Goal: Information Seeking & Learning: Learn about a topic

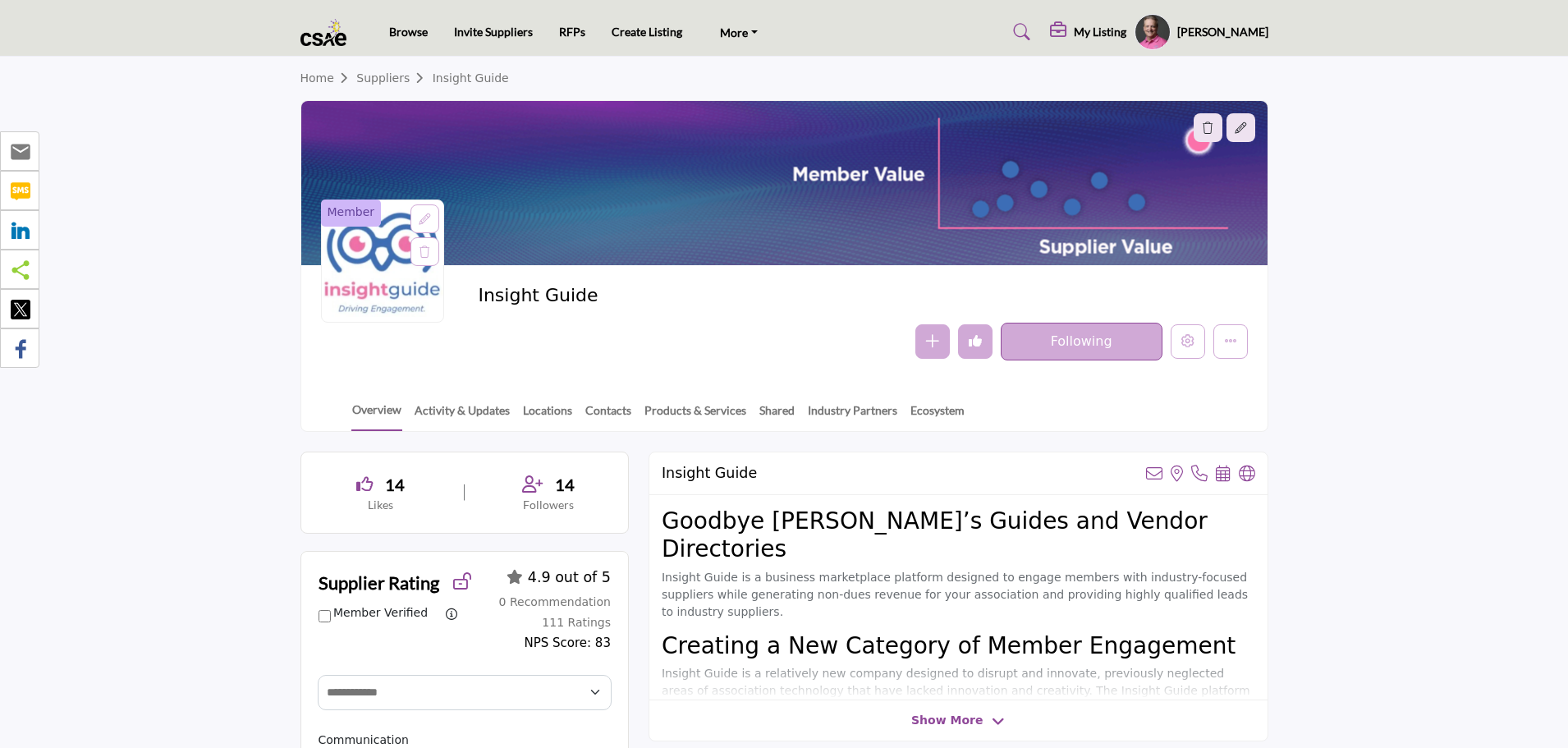
select select "Select Partner"
click at [1121, 33] on h5 "My Listing" at bounding box center [1100, 32] width 53 height 14
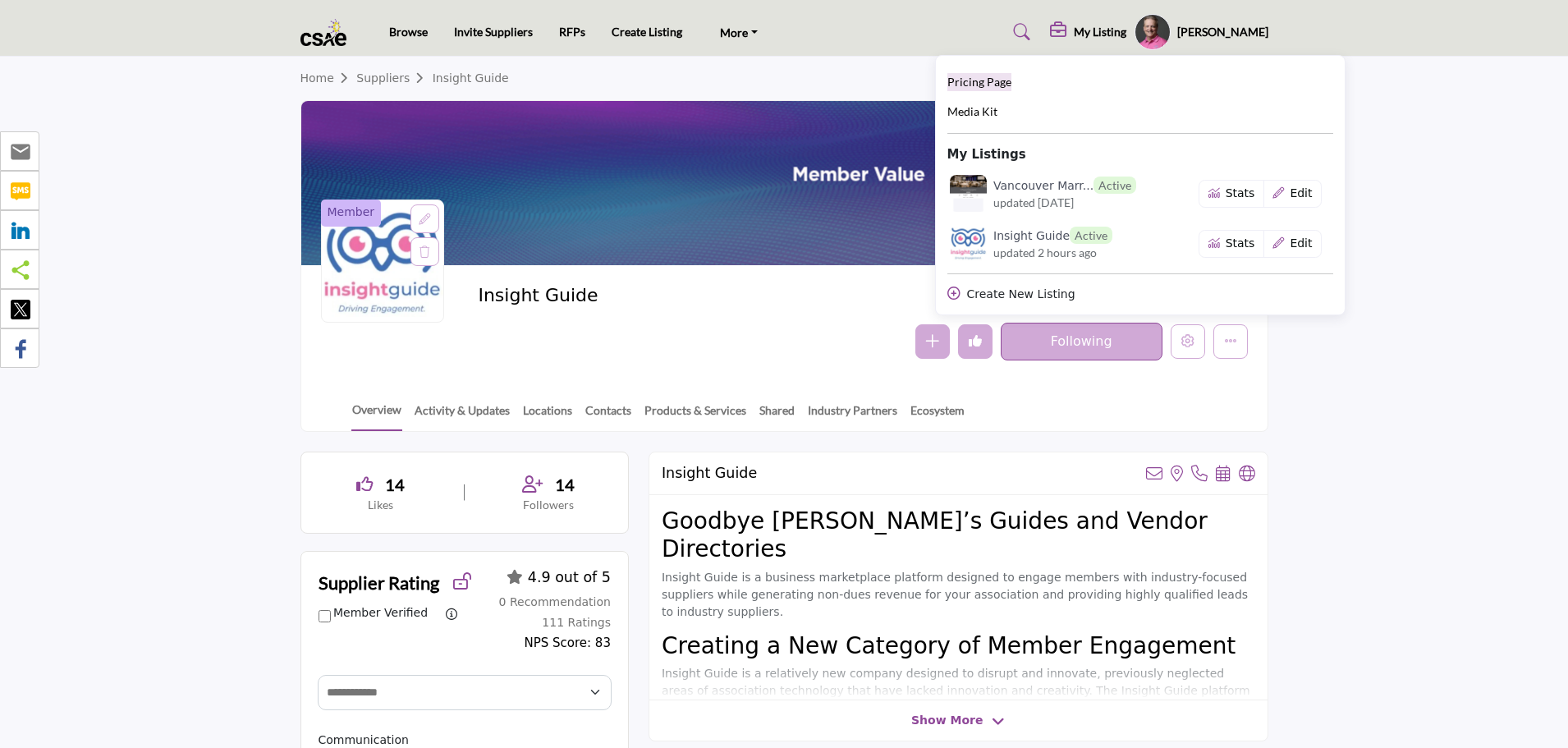
click at [1011, 78] on span "Pricing Page" at bounding box center [979, 82] width 64 height 14
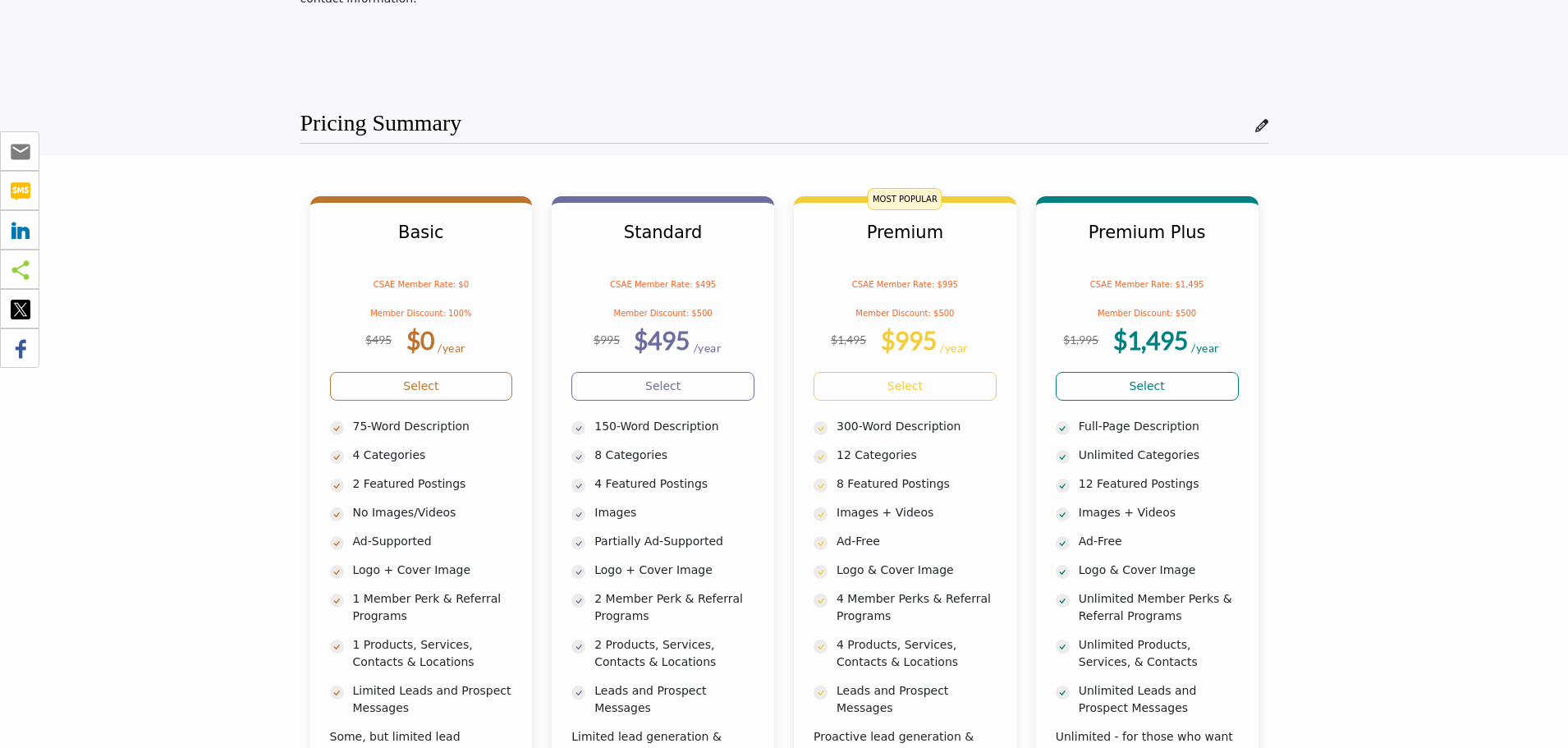
scroll to position [328, 0]
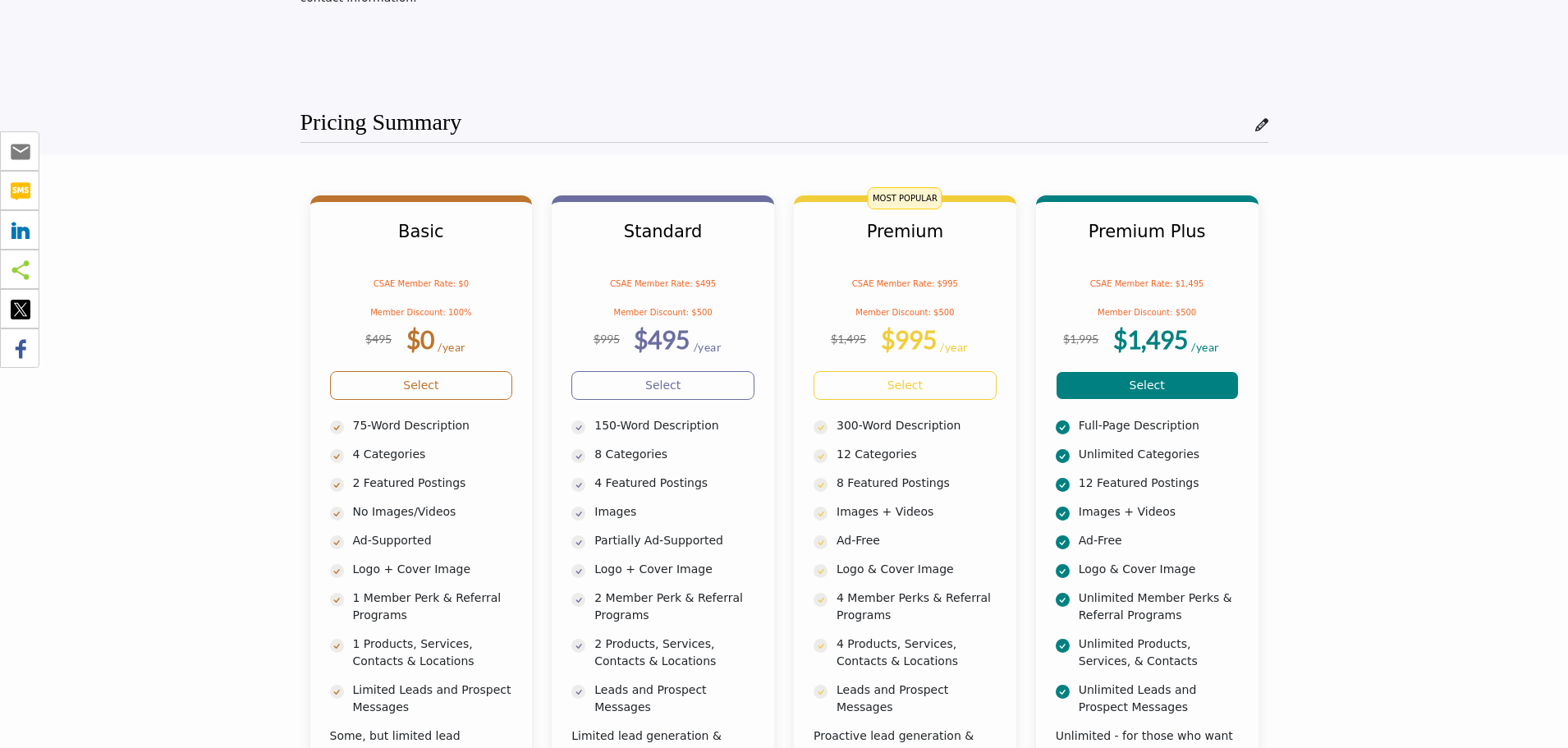
click at [1122, 386] on link "Select" at bounding box center [1147, 386] width 183 height 29
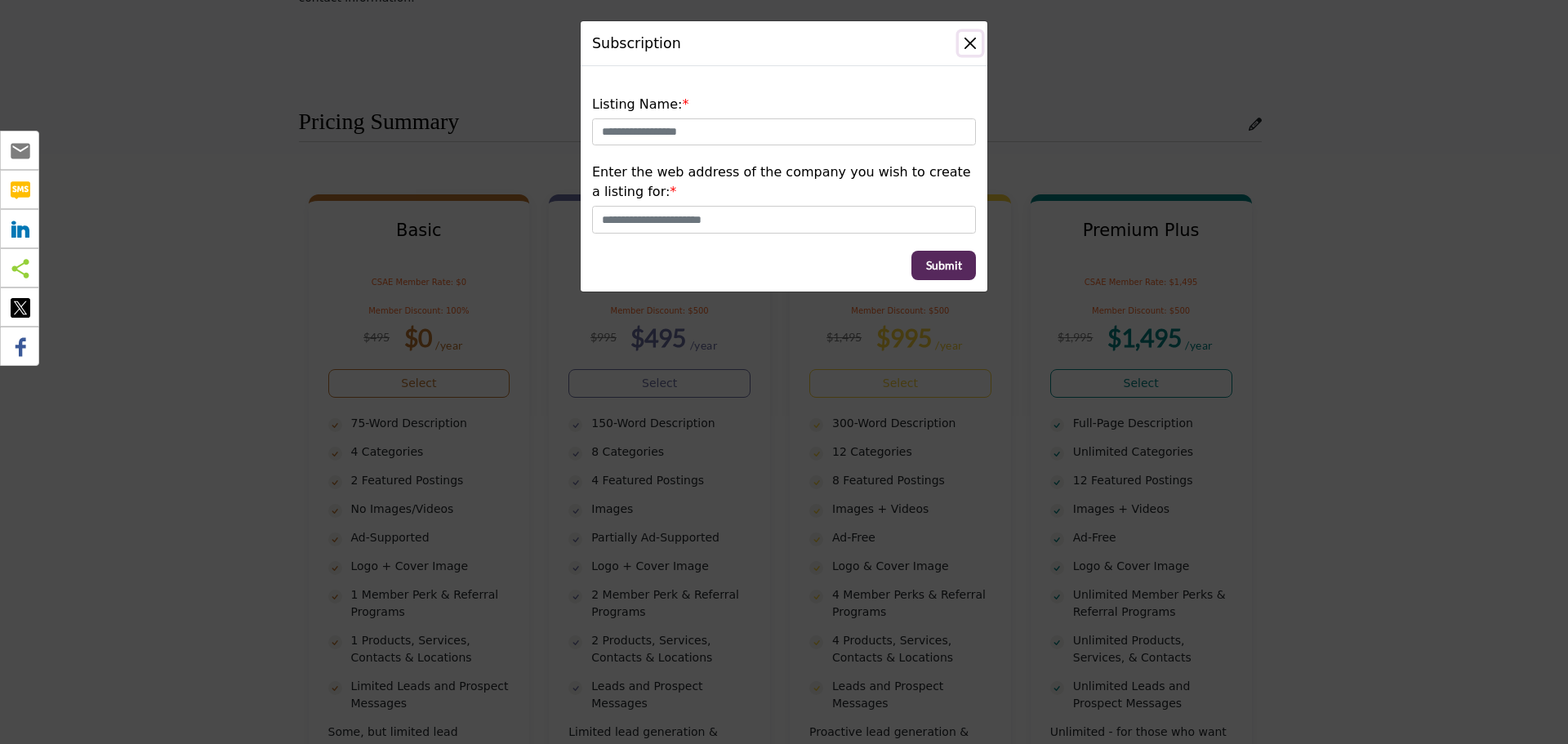
click at [972, 45] on button "Close" at bounding box center [970, 43] width 23 height 23
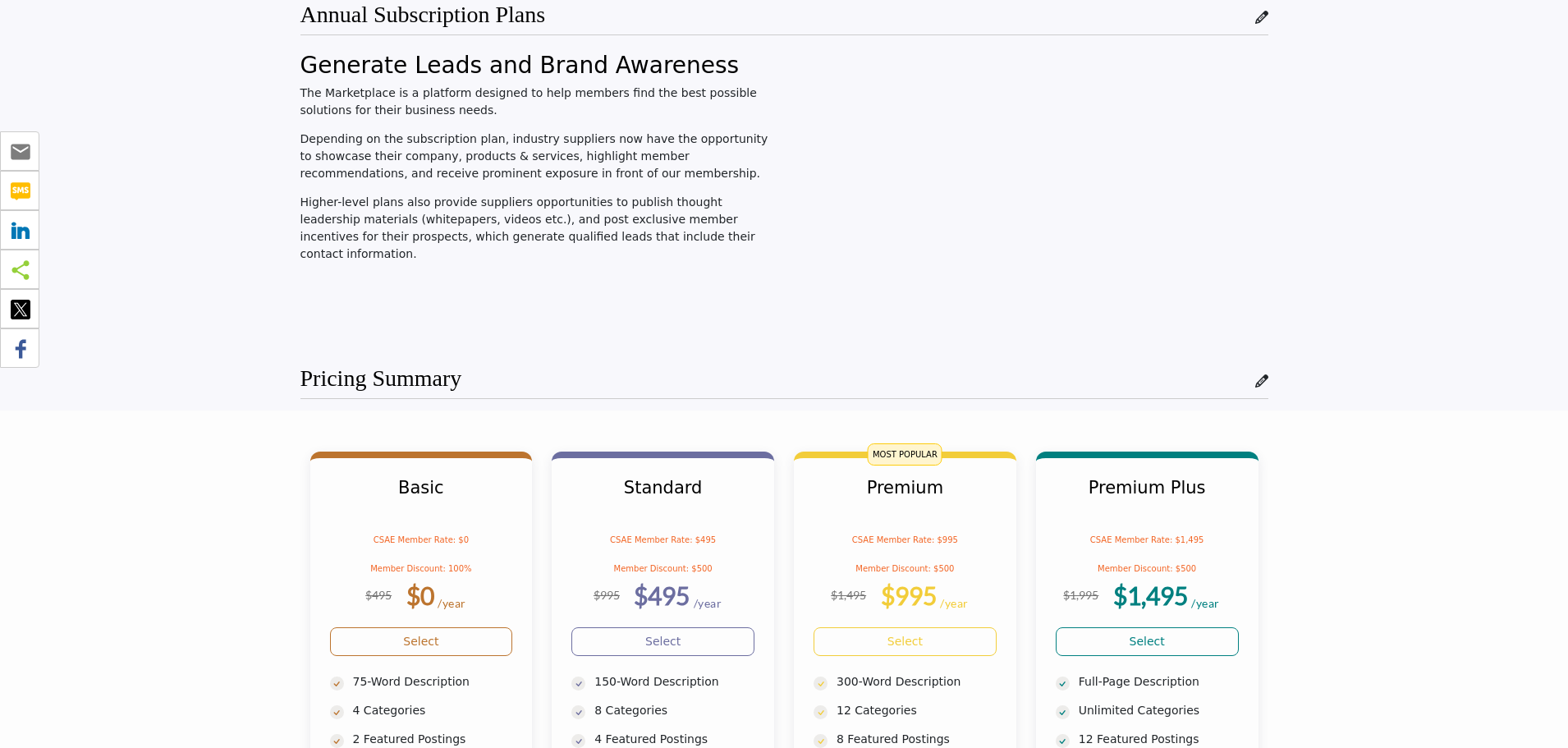
scroll to position [0, 0]
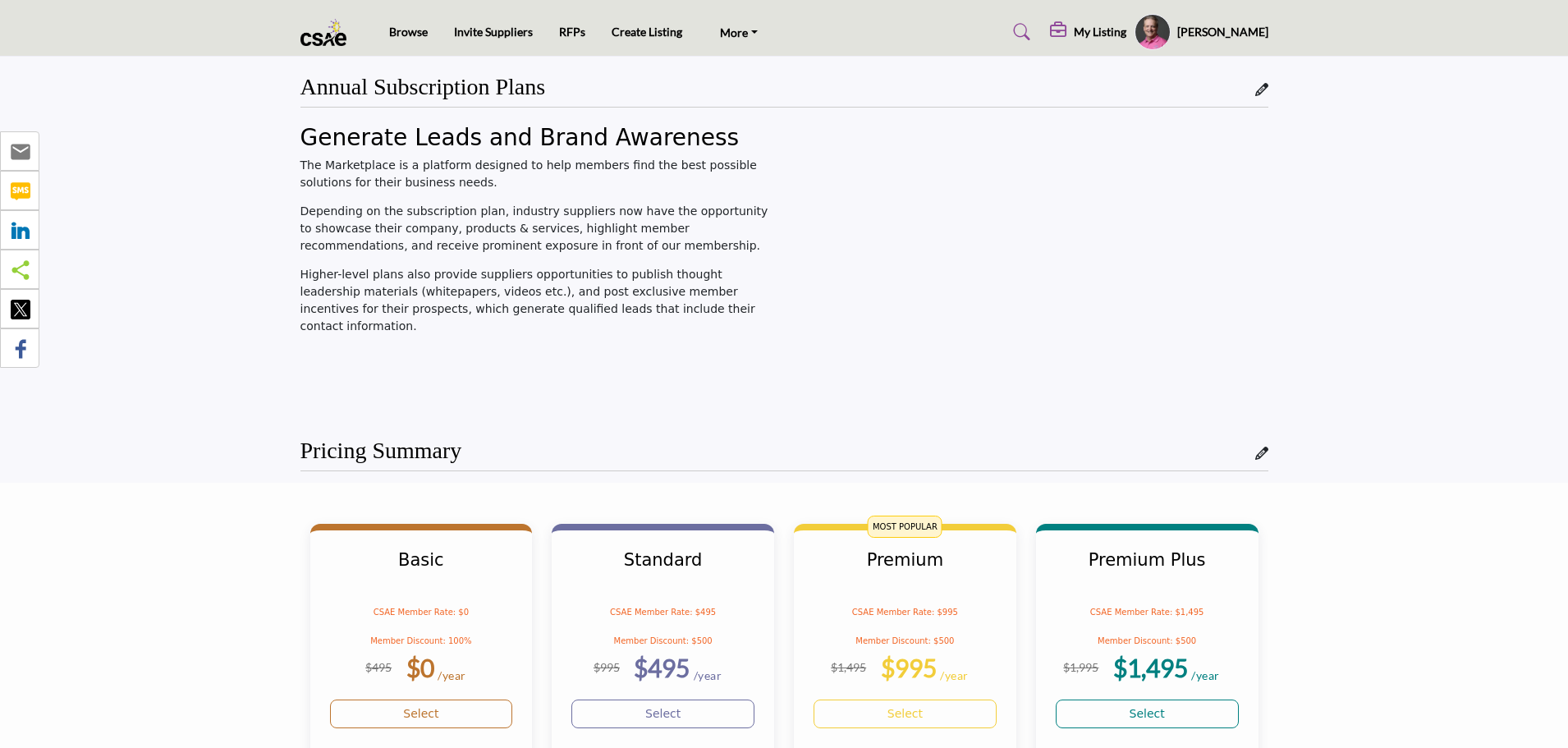
click at [1126, 32] on h5 "My Listing" at bounding box center [1100, 32] width 53 height 14
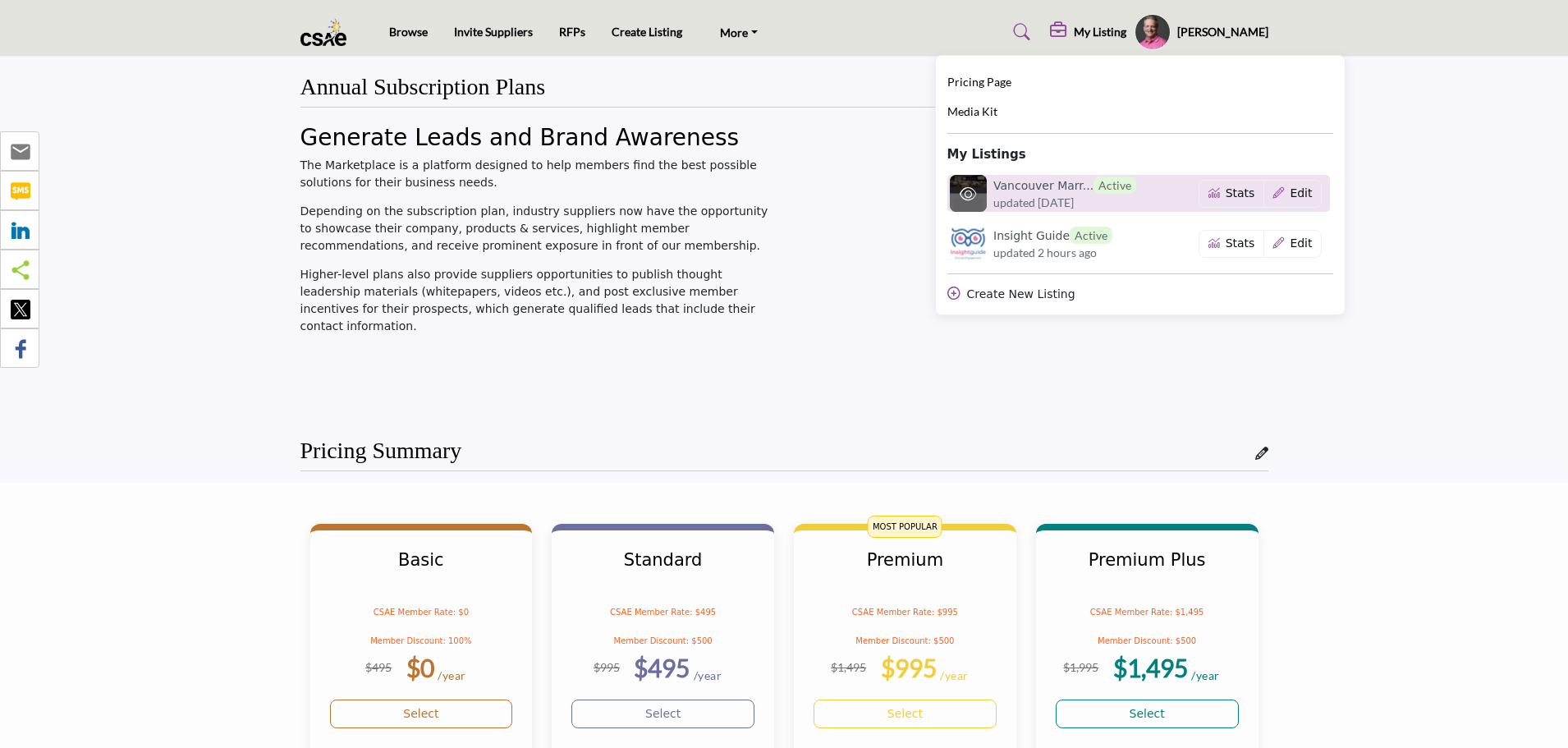
click at [1043, 188] on h6 "Vancouver Marr... Active" at bounding box center [1065, 185] width 143 height 17
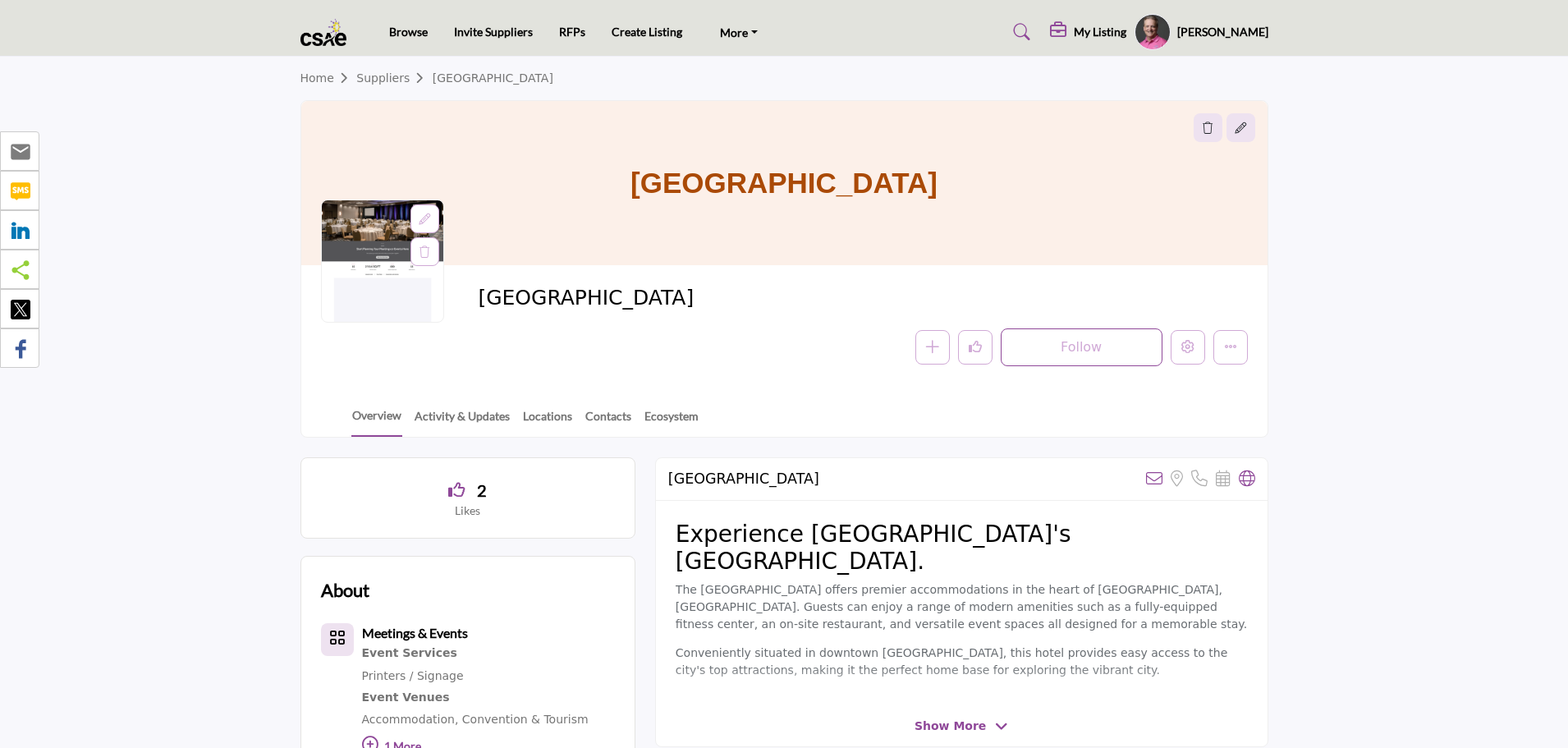
click at [1108, 34] on h5 "My Listing" at bounding box center [1100, 32] width 53 height 14
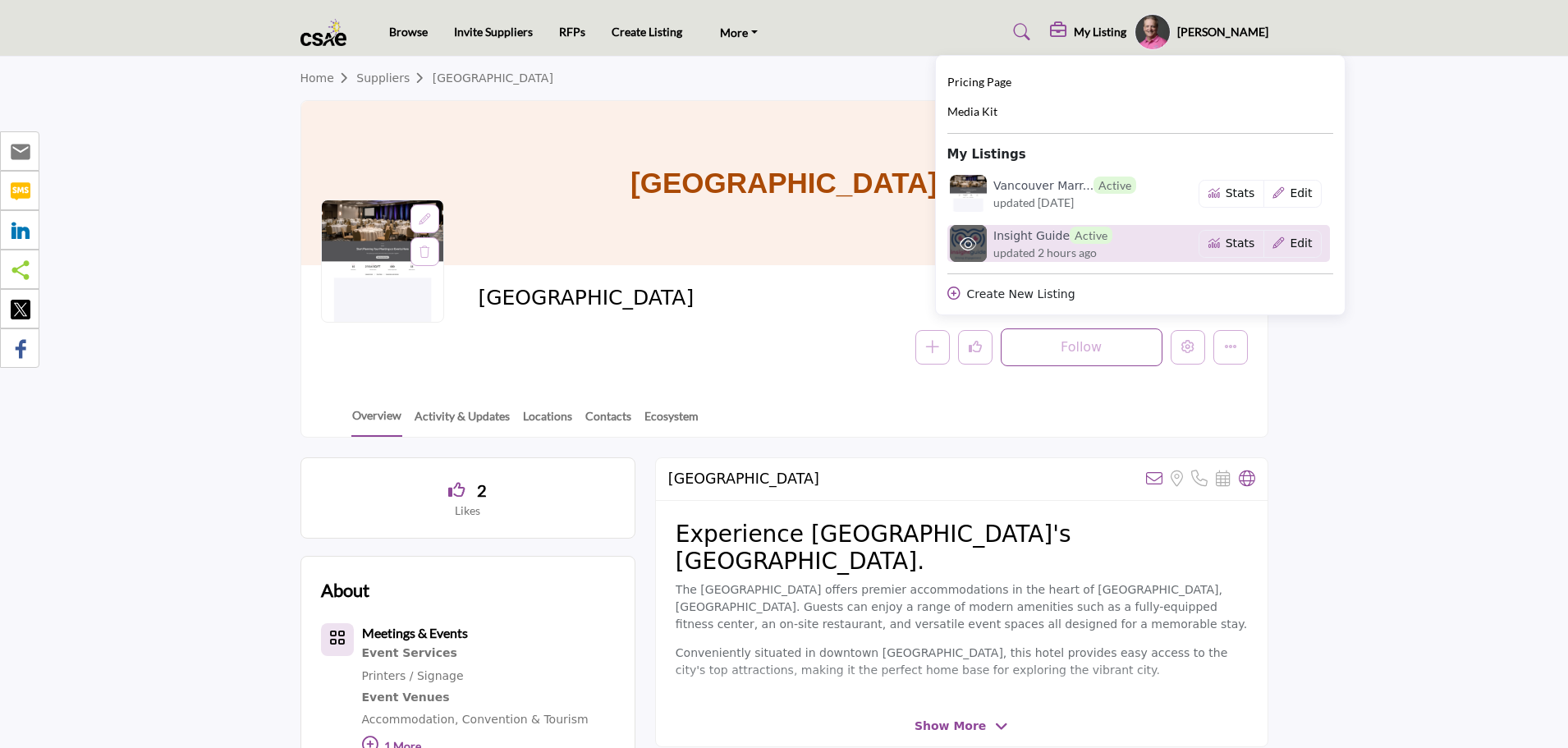
click at [1039, 241] on h6 "Insight Guide Active" at bounding box center [1053, 235] width 119 height 17
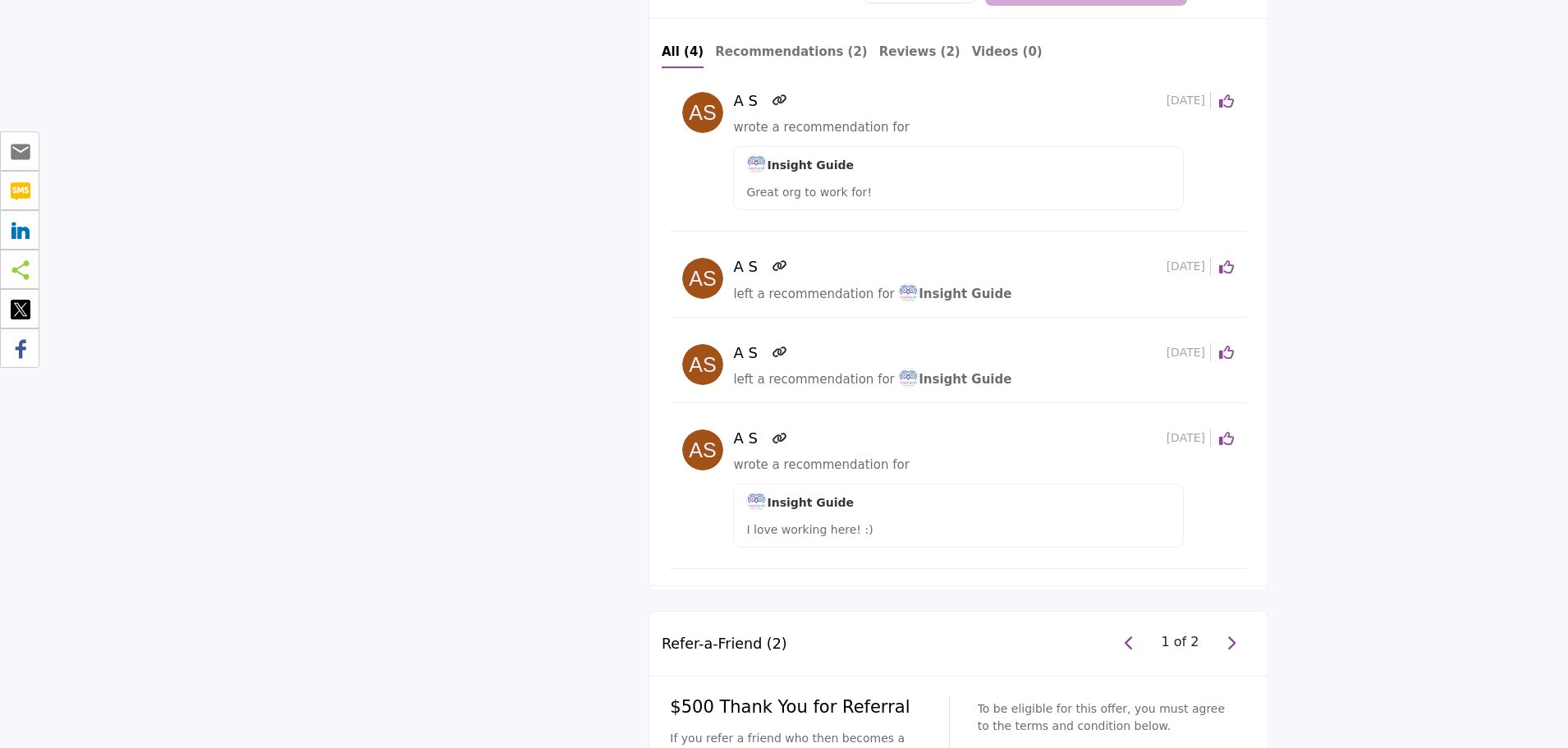
scroll to position [2463, 0]
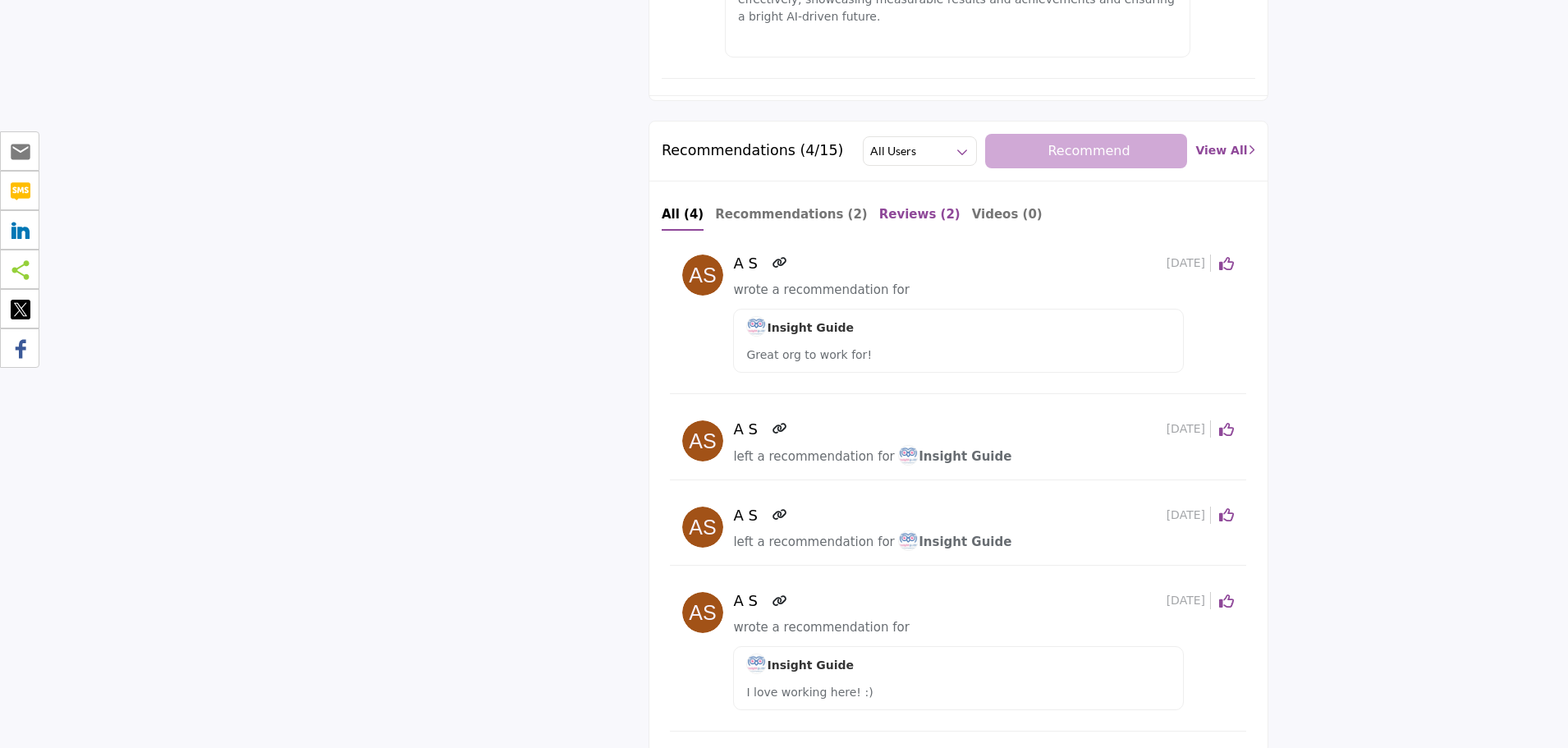
click at [879, 207] on b "Reviews (2)" at bounding box center [919, 214] width 81 height 14
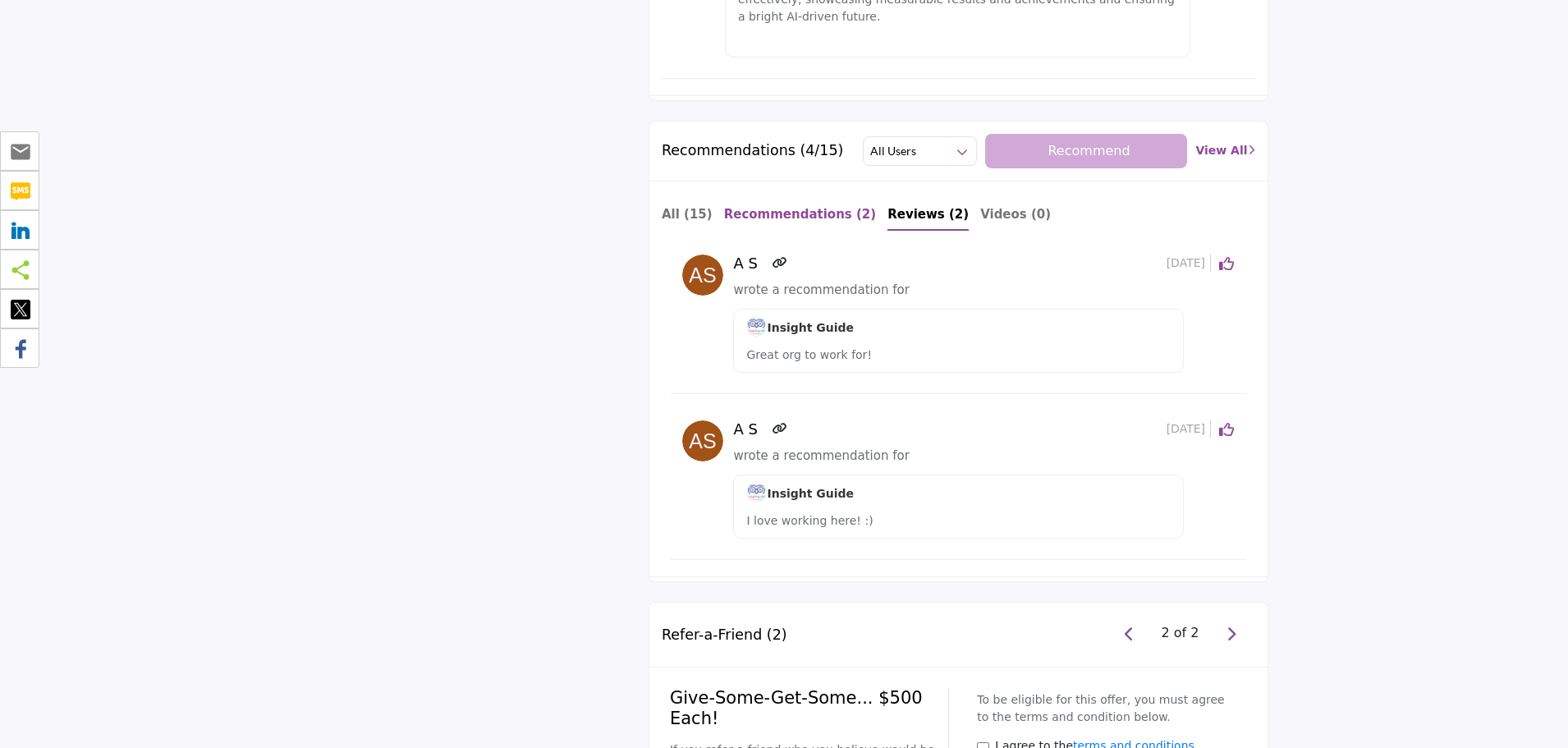
click at [804, 207] on b "Recommendations (2)" at bounding box center [800, 214] width 153 height 14
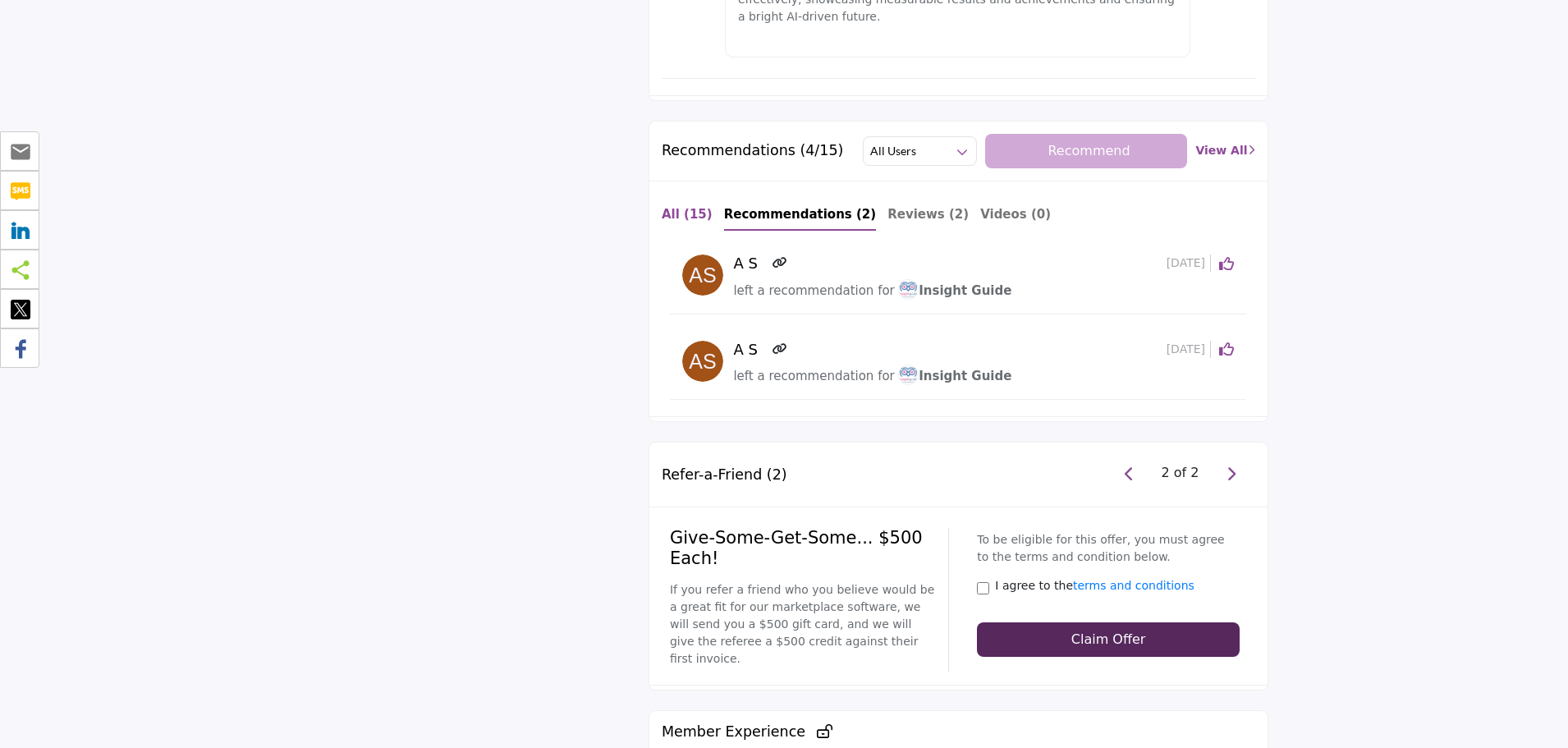
click at [664, 207] on b "All (15)" at bounding box center [687, 214] width 51 height 14
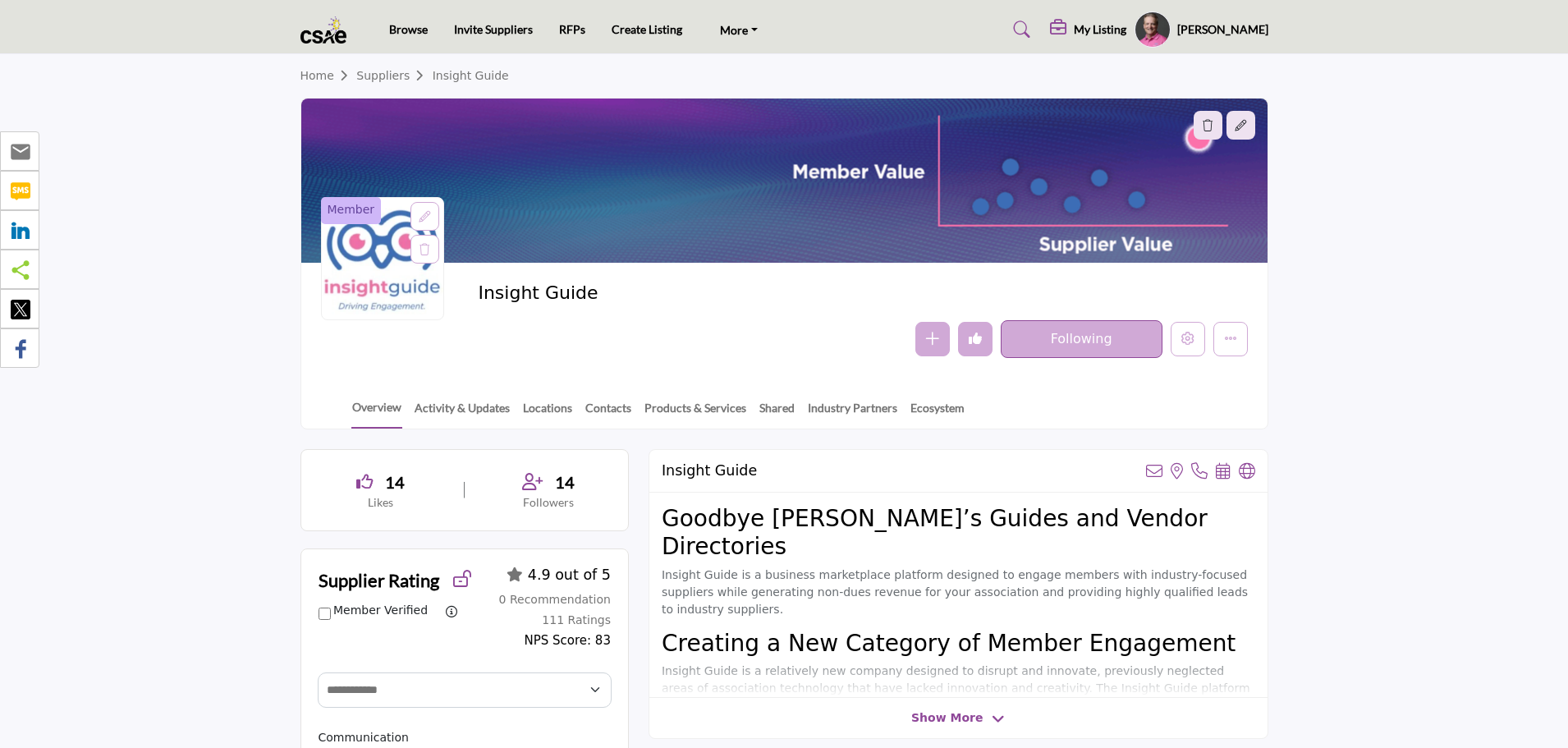
scroll to position [0, 0]
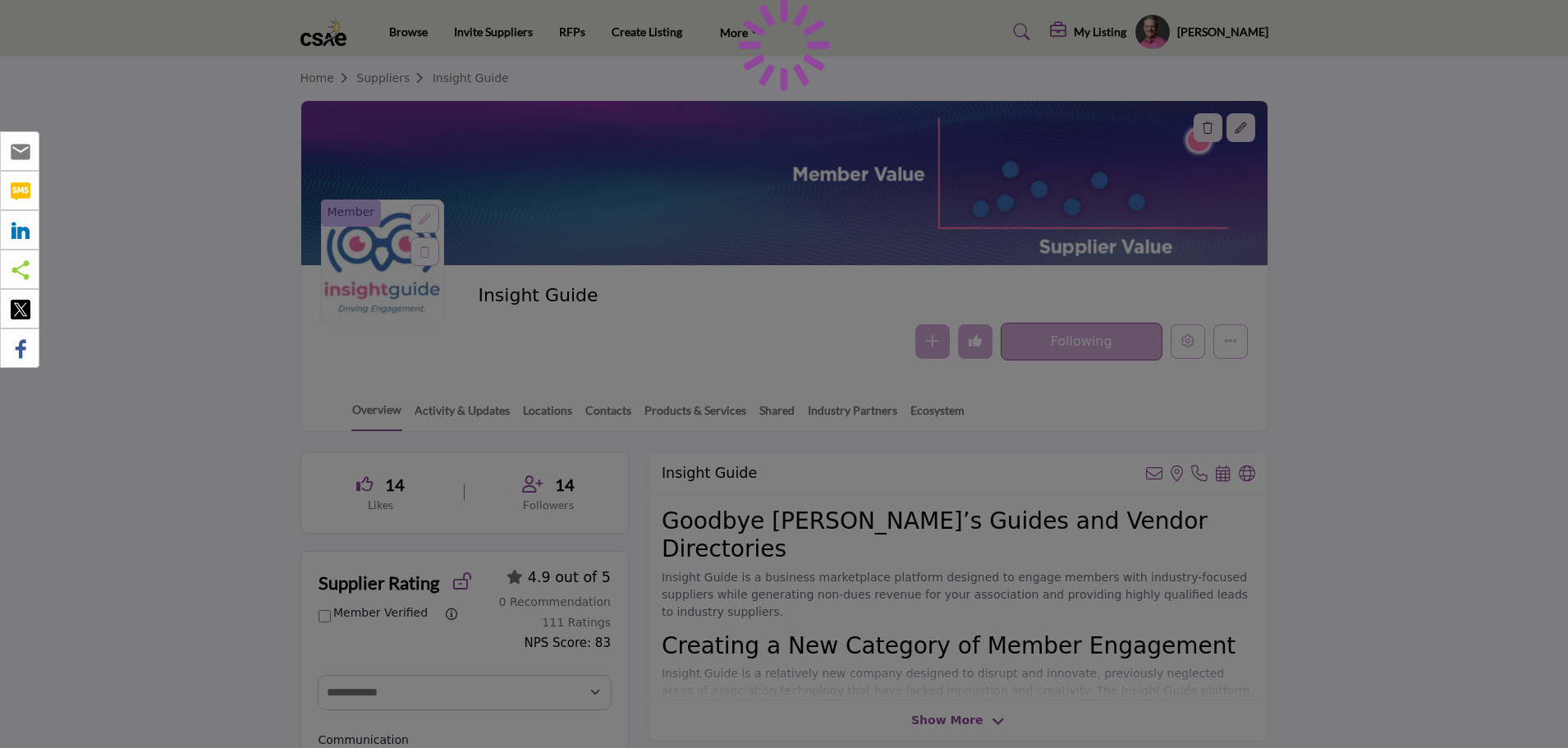
select select "Select Partner"
